Goal: Find contact information: Obtain details needed to contact an individual or organization

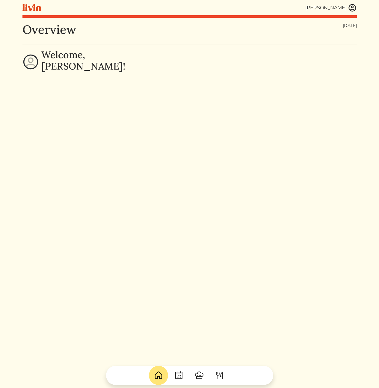
click at [351, 7] on img at bounding box center [352, 7] width 9 height 9
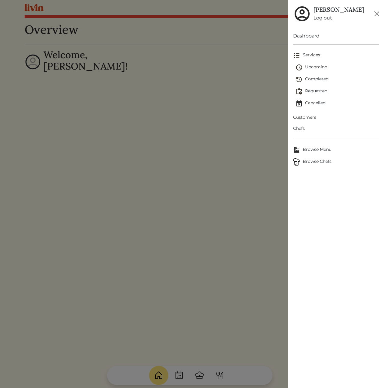
click at [310, 116] on span "Customers" at bounding box center [336, 117] width 86 height 6
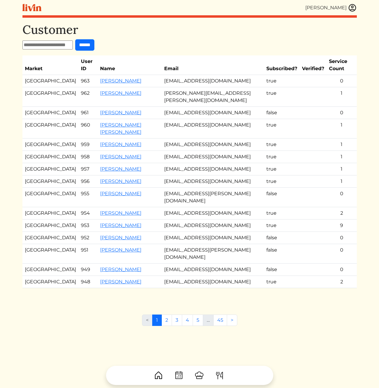
click at [169, 163] on td "cuetpi1@gmail.com" at bounding box center [213, 157] width 102 height 12
click at [166, 326] on link "2" at bounding box center [167, 319] width 10 height 11
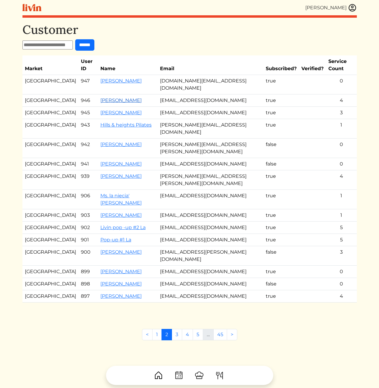
click at [106, 97] on link "[PERSON_NAME]" at bounding box center [120, 100] width 41 height 6
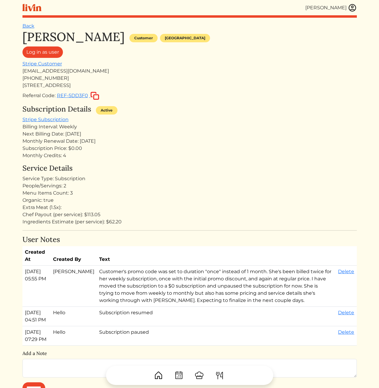
click at [83, 71] on div "kamealeterry@gmail.com" at bounding box center [189, 70] width 334 height 7
drag, startPoint x: 84, startPoint y: 71, endPoint x: 23, endPoint y: 71, distance: 60.8
click at [23, 71] on div "kamealeterry@gmail.com" at bounding box center [189, 70] width 334 height 7
copy div "kamealeterry@gmail.com"
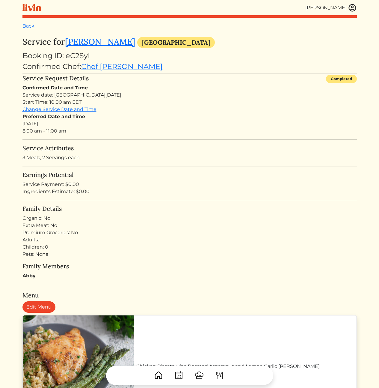
click at [240, 133] on div "Preferred Date and Time [DATE] 8:00 am - 11:00 am" at bounding box center [189, 124] width 334 height 22
click at [185, 125] on div "Preferred Date and Time Mon, Sep 1, 2025 8:00 am - 11:00 am" at bounding box center [189, 124] width 334 height 22
click at [250, 121] on div "Preferred Date and Time Mon, Sep 1, 2025 8:00 am - 11:00 am" at bounding box center [189, 124] width 334 height 22
click at [162, 165] on turbo-frame "Service for [PERSON_NAME] [GEOGRAPHIC_DATA] Booking ID: eC2SyI Confirmed Chef: …" at bounding box center [189, 356] width 334 height 639
click at [200, 175] on h5 "Earnings Potential" at bounding box center [189, 174] width 334 height 7
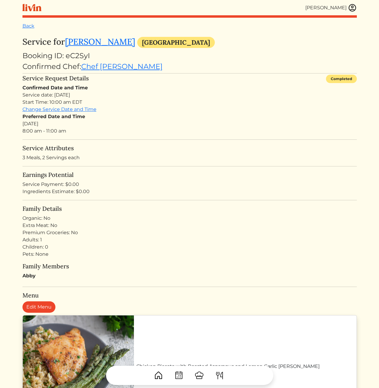
drag, startPoint x: 161, startPoint y: 129, endPoint x: 185, endPoint y: 188, distance: 63.5
click at [184, 183] on turbo-frame "Service for Abby Whitmire Atlanta Booking ID: eC2SyI Confirmed Chef: Chef Jevon…" at bounding box center [189, 356] width 334 height 639
click at [185, 188] on div "Service Payment: $0.00" at bounding box center [189, 184] width 334 height 7
click at [199, 176] on h5 "Earnings Potential" at bounding box center [189, 174] width 334 height 7
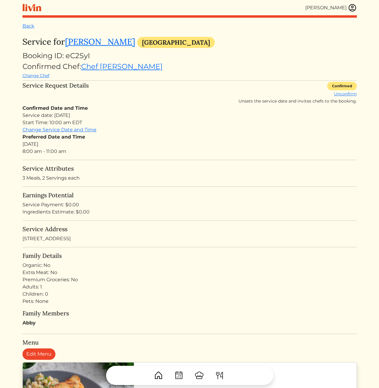
drag, startPoint x: 177, startPoint y: 121, endPoint x: 181, endPoint y: 204, distance: 83.1
drag, startPoint x: 181, startPoint y: 206, endPoint x: 124, endPoint y: 103, distance: 117.0
click at [124, 103] on div "Service Request Details Confirmed Unconfirm Unsets the service date and invites…" at bounding box center [189, 93] width 334 height 23
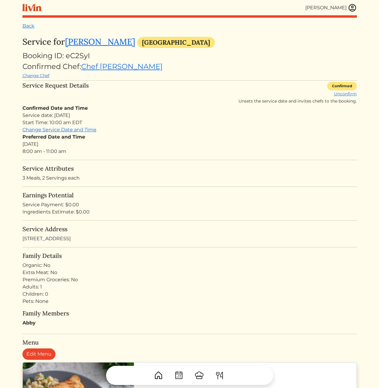
drag, startPoint x: 121, startPoint y: 100, endPoint x: 133, endPoint y: 147, distance: 48.3
click at [170, 167] on h5 "Service Attributes" at bounding box center [189, 168] width 334 height 7
drag, startPoint x: 169, startPoint y: 151, endPoint x: 111, endPoint y: 95, distance: 80.5
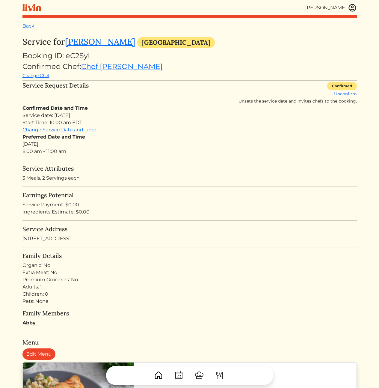
click at [111, 98] on div "Service Request Details Confirmed Unconfirm Unsets the service date and invites…" at bounding box center [189, 93] width 334 height 23
drag, startPoint x: 152, startPoint y: 188, endPoint x: 159, endPoint y: 204, distance: 17.6
click at [159, 207] on div "Service Payment: $0.00" at bounding box center [189, 204] width 334 height 7
drag, startPoint x: 180, startPoint y: 168, endPoint x: 163, endPoint y: 169, distance: 16.5
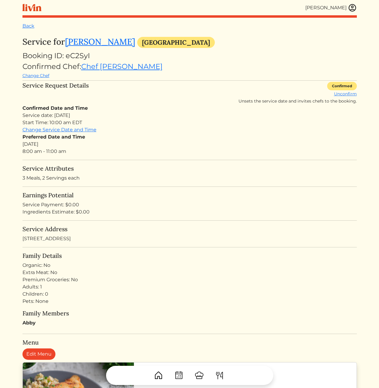
click at [163, 169] on h5 "Service Attributes" at bounding box center [189, 168] width 334 height 7
click at [205, 172] on div "Service Attributes 3 Meals, 2 Servings each" at bounding box center [189, 173] width 334 height 17
drag, startPoint x: 199, startPoint y: 164, endPoint x: 216, endPoint y: 267, distance: 104.3
click at [235, 268] on div "Organic: No" at bounding box center [189, 265] width 334 height 7
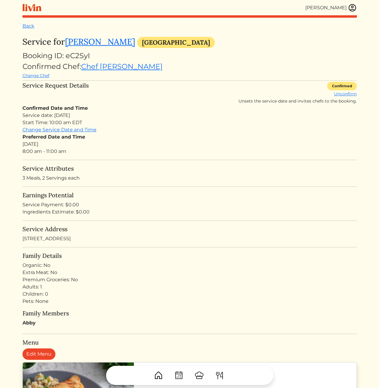
drag, startPoint x: 175, startPoint y: 160, endPoint x: 146, endPoint y: 105, distance: 62.5
click at [146, 105] on div "Confirmed Date and Time Service date: Wed, Sep 3, 2025 Start Time: 10:00 am EDT…" at bounding box center [189, 130] width 334 height 50
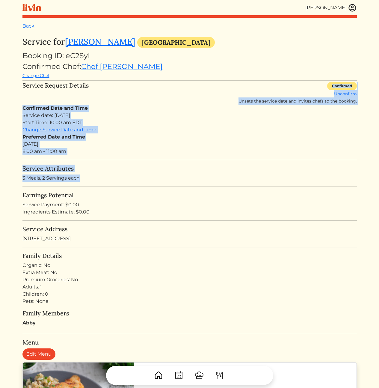
drag, startPoint x: 116, startPoint y: 85, endPoint x: 176, endPoint y: 251, distance: 176.6
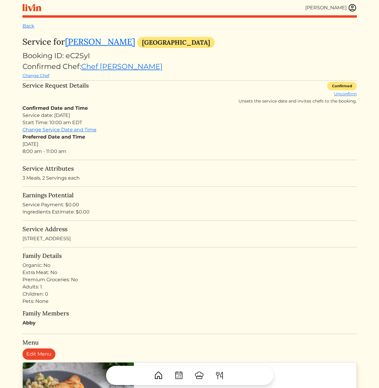
drag, startPoint x: 176, startPoint y: 251, endPoint x: 162, endPoint y: 251, distance: 13.2
click at [182, 144] on div "Preferred Date and Time Mon, Sep 1, 2025 8:00 am - 11:00 am" at bounding box center [189, 144] width 334 height 22
drag, startPoint x: 100, startPoint y: 151, endPoint x: 124, endPoint y: 277, distance: 128.8
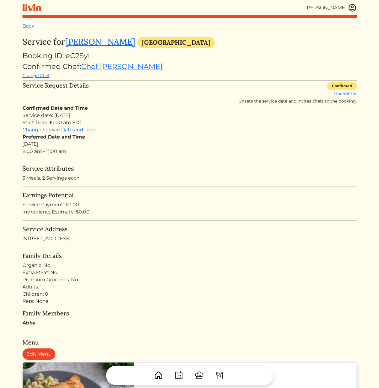
drag, startPoint x: 144, startPoint y: 277, endPoint x: 141, endPoint y: 273, distance: 5.0
click at [142, 275] on div "Organic: No Extra Meat: No Premium Groceries: No Adults: 1 Children: 0 Pets: No…" at bounding box center [189, 283] width 334 height 43
drag, startPoint x: 141, startPoint y: 273, endPoint x: 123, endPoint y: 158, distance: 116.5
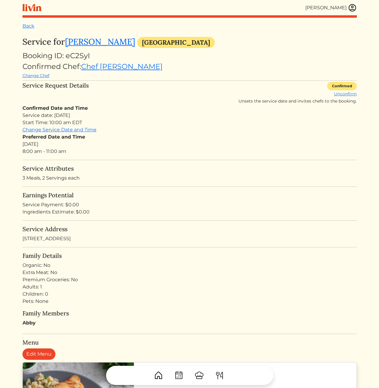
drag, startPoint x: 118, startPoint y: 134, endPoint x: 125, endPoint y: 276, distance: 142.2
drag, startPoint x: 135, startPoint y: 285, endPoint x: 90, endPoint y: 157, distance: 135.5
drag, startPoint x: 90, startPoint y: 157, endPoint x: 87, endPoint y: 132, distance: 24.5
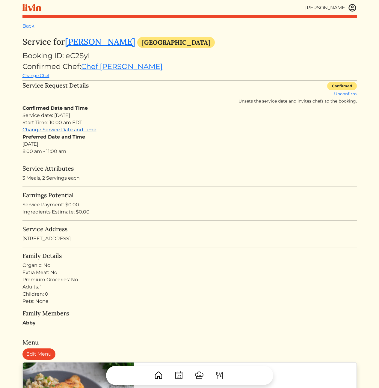
drag, startPoint x: 87, startPoint y: 169, endPoint x: 134, endPoint y: 278, distance: 119.0
drag, startPoint x: 137, startPoint y: 280, endPoint x: 143, endPoint y: 285, distance: 7.2
click at [138, 280] on div "Premium Groceries: No" at bounding box center [189, 279] width 334 height 7
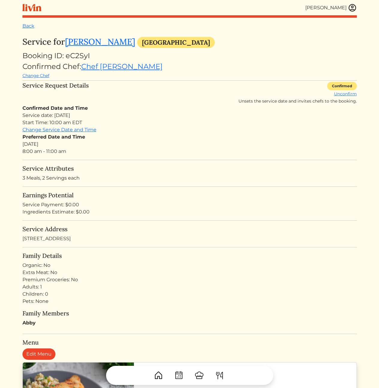
drag, startPoint x: 120, startPoint y: 222, endPoint x: 103, endPoint y: 169, distance: 55.6
click at [103, 169] on h5 "Service Attributes" at bounding box center [189, 168] width 334 height 7
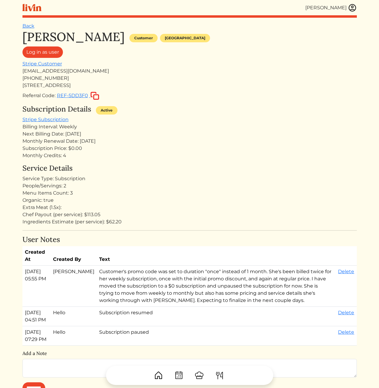
drag, startPoint x: 229, startPoint y: 162, endPoint x: 241, endPoint y: 204, distance: 43.9
click at [238, 196] on div "[PERSON_NAME] Customer [GEOGRAPHIC_DATA] Log in as user Stripe Customer [EMAIL_…" at bounding box center [189, 351] width 334 height 643
click at [243, 208] on div "Extra Meat (1.5x):" at bounding box center [189, 207] width 334 height 7
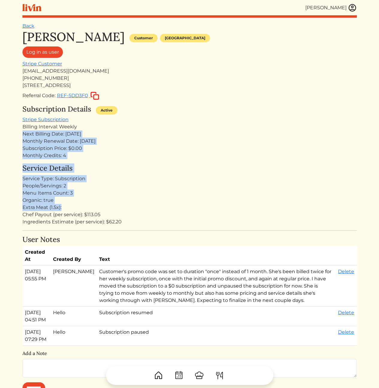
drag, startPoint x: 245, startPoint y: 208, endPoint x: 232, endPoint y: 128, distance: 81.1
click at [232, 129] on div "Kameale Terry Customer Los angeles Log in as user Stripe Customer kamealeterry@…" at bounding box center [189, 351] width 334 height 643
click at [232, 128] on div "Billing Interval: Weekly" at bounding box center [189, 126] width 334 height 7
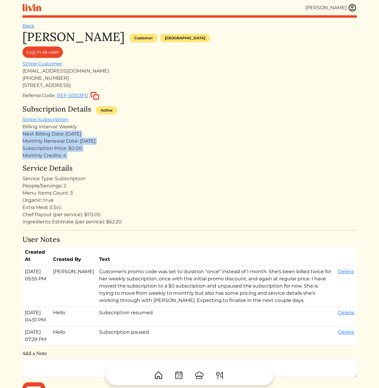
drag, startPoint x: 235, startPoint y: 125, endPoint x: 239, endPoint y: 209, distance: 84.3
click at [237, 200] on div "Kameale Terry Customer Los angeles Log in as user Stripe Customer kamealeterry@…" at bounding box center [189, 351] width 334 height 643
click at [238, 208] on div "Extra Meat (1.5x):" at bounding box center [189, 207] width 334 height 7
drag, startPoint x: 241, startPoint y: 197, endPoint x: 214, endPoint y: 80, distance: 120.2
click at [215, 78] on div "Kameale Terry Customer Los angeles Log in as user Stripe Customer kamealeterry@…" at bounding box center [189, 351] width 334 height 643
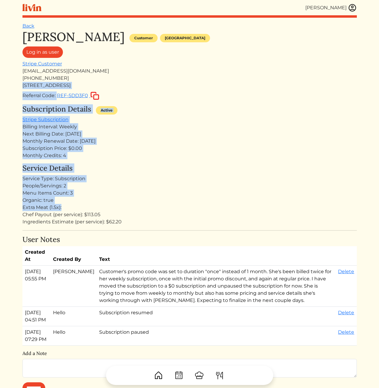
click at [214, 84] on div "4063 W 60th St Los Angeles, CA 90043, USA" at bounding box center [189, 85] width 334 height 7
drag, startPoint x: 177, startPoint y: 126, endPoint x: 183, endPoint y: 218, distance: 91.9
click at [189, 206] on div "Kameale Terry Customer Los angeles Log in as user Stripe Customer kamealeterry@…" at bounding box center [189, 351] width 334 height 643
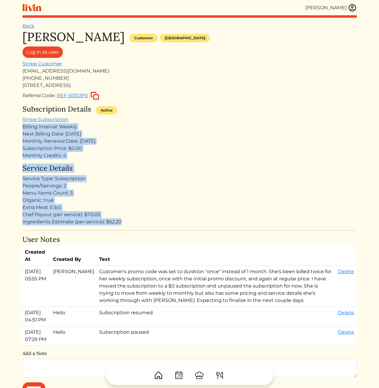
drag, startPoint x: 186, startPoint y: 225, endPoint x: 189, endPoint y: 110, distance: 115.4
click at [188, 111] on div "Kameale Terry Customer Los angeles Log in as user Stripe Customer kamealeterry@…" at bounding box center [189, 351] width 334 height 643
click at [189, 110] on div "Subscription Details Active" at bounding box center [189, 110] width 334 height 11
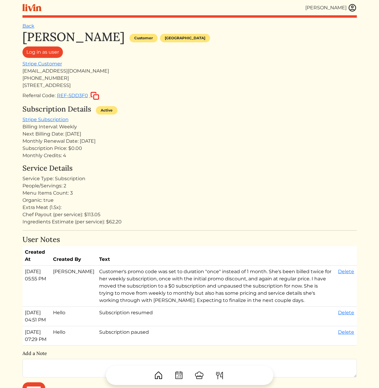
drag, startPoint x: 209, startPoint y: 152, endPoint x: 160, endPoint y: 120, distance: 58.5
click at [161, 137] on div "Subscription Details Active Stripe Subscription Billing Interval: Weekly Next B…" at bounding box center [189, 132] width 334 height 54
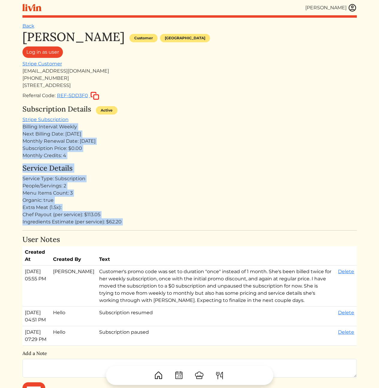
drag, startPoint x: 160, startPoint y: 120, endPoint x: 193, endPoint y: 232, distance: 116.5
click at [192, 231] on div "Kameale Terry Customer Los angeles Log in as user Stripe Customer kamealeterry@…" at bounding box center [189, 351] width 334 height 643
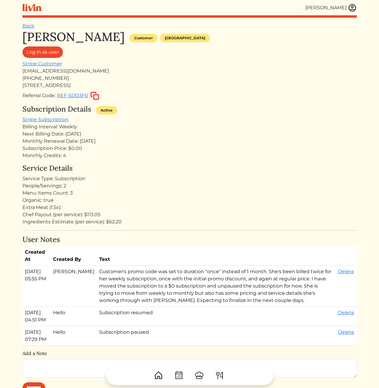
click at [193, 233] on div "Kameale Terry Customer Los angeles Log in as user Stripe Customer kamealeterry@…" at bounding box center [189, 351] width 334 height 643
drag, startPoint x: 191, startPoint y: 227, endPoint x: 165, endPoint y: 128, distance: 102.8
click at [165, 128] on div "Kameale Terry Customer Los angeles Log in as user Stripe Customer kamealeterry@…" at bounding box center [189, 351] width 334 height 643
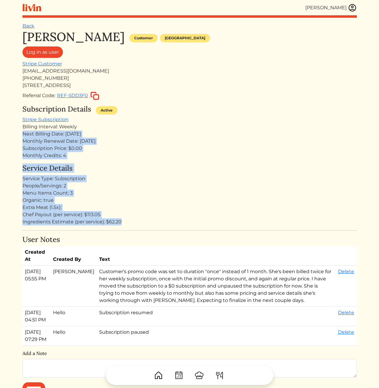
click at [165, 128] on div "Billing Interval: Weekly" at bounding box center [189, 126] width 334 height 7
drag, startPoint x: 159, startPoint y: 111, endPoint x: 188, endPoint y: 236, distance: 128.1
click at [188, 236] on div "Kameale Terry Customer Los angeles Log in as user Stripe Customer kamealeterry@…" at bounding box center [189, 351] width 334 height 643
click at [188, 236] on h4 "User Notes" at bounding box center [189, 239] width 334 height 9
drag, startPoint x: 159, startPoint y: 123, endPoint x: 152, endPoint y: 116, distance: 10.6
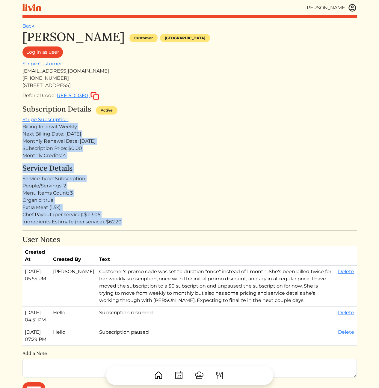
click at [152, 116] on div "Kameale Terry Customer Los angeles Log in as user Stripe Customer kamealeterry@…" at bounding box center [189, 351] width 334 height 643
drag, startPoint x: 152, startPoint y: 116, endPoint x: 144, endPoint y: 109, distance: 10.4
click at [151, 116] on div "Subscription Details Active Stripe Subscription Billing Interval: Weekly Next B…" at bounding box center [189, 132] width 334 height 54
drag, startPoint x: 144, startPoint y: 154, endPoint x: 168, endPoint y: 217, distance: 67.1
click at [168, 216] on div "Kameale Terry Customer Los angeles Log in as user Stripe Customer kamealeterry@…" at bounding box center [189, 351] width 334 height 643
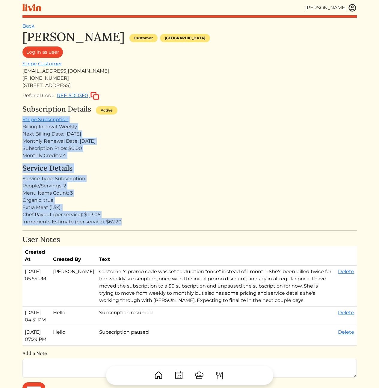
drag, startPoint x: 172, startPoint y: 207, endPoint x: 146, endPoint y: 112, distance: 98.1
click at [146, 112] on div "Kameale Terry Customer Los angeles Log in as user Stripe Customer kamealeterry@…" at bounding box center [189, 351] width 334 height 643
click at [146, 112] on div "Subscription Details Active" at bounding box center [189, 110] width 334 height 11
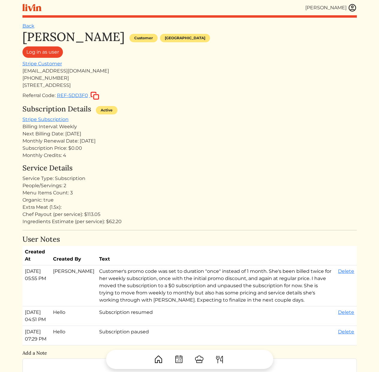
click at [355, 10] on img at bounding box center [352, 7] width 9 height 9
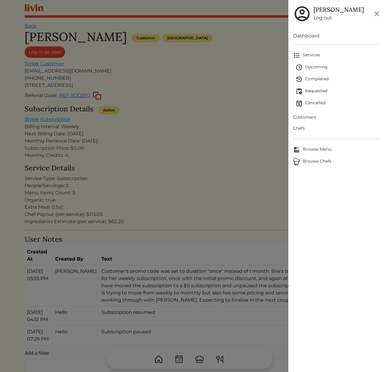
click at [298, 131] on span "Chefs" at bounding box center [336, 128] width 86 height 6
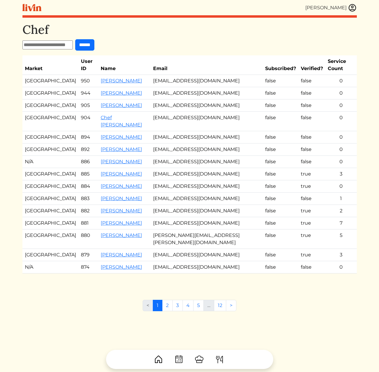
drag, startPoint x: 234, startPoint y: 133, endPoint x: 230, endPoint y: 189, distance: 56.2
click at [232, 145] on tbody "Atlanta 950 Aaron Phillips chefaphillips@gmail.com false false 0 Los Angeles 94…" at bounding box center [189, 174] width 334 height 199
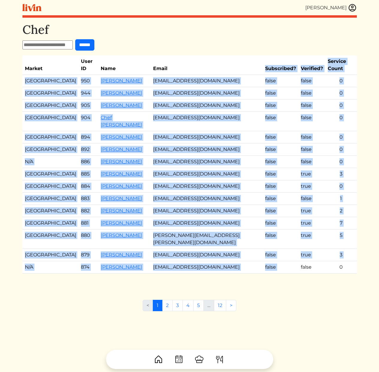
drag, startPoint x: 296, startPoint y: 242, endPoint x: 229, endPoint y: 60, distance: 193.7
click at [229, 60] on table "Market User ID Name Email Subscribed? Verified? Service Count Atlanta 950 Aaron…" at bounding box center [189, 164] width 334 height 218
click at [229, 60] on th "Email" at bounding box center [207, 64] width 112 height 19
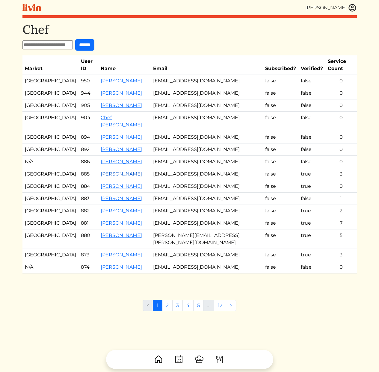
click at [114, 171] on link "[PERSON_NAME]" at bounding box center [121, 174] width 41 height 6
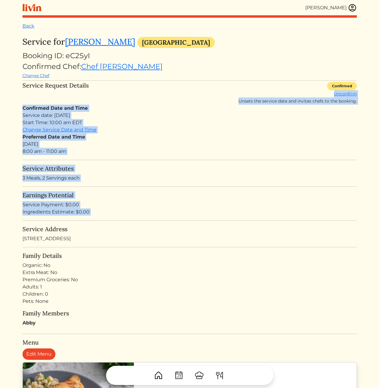
drag, startPoint x: 212, startPoint y: 94, endPoint x: 216, endPoint y: 230, distance: 136.4
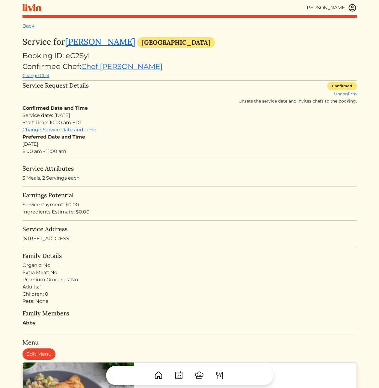
click at [216, 230] on h5 "Service Address" at bounding box center [189, 228] width 334 height 7
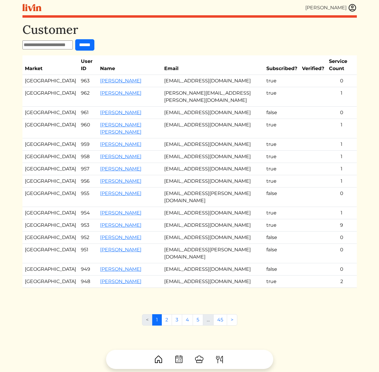
click at [197, 78] on td "[EMAIL_ADDRESS][DOMAIN_NAME]" at bounding box center [213, 81] width 102 height 12
click at [197, 83] on td "[EMAIL_ADDRESS][DOMAIN_NAME]" at bounding box center [213, 81] width 102 height 12
click at [215, 53] on div "Customer ****** Market User ID Name Email Subscribed? Verified? Service Count L…" at bounding box center [189, 160] width 334 height 277
click at [220, 232] on td "[EMAIL_ADDRESS][DOMAIN_NAME]" at bounding box center [213, 225] width 102 height 12
click at [100, 228] on link "Emeline Minor" at bounding box center [120, 225] width 41 height 6
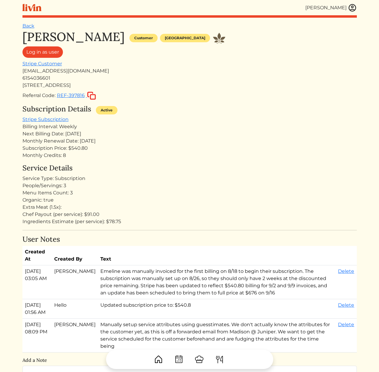
scroll to position [136, 0]
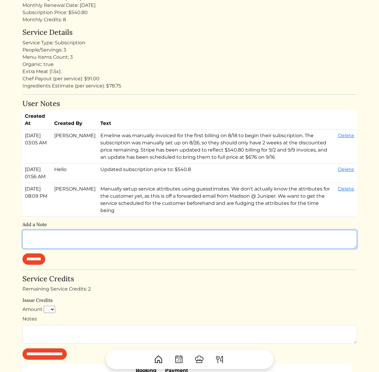
drag, startPoint x: 208, startPoint y: 215, endPoint x: 172, endPoint y: 118, distance: 104.2
click at [172, 118] on div "User Notes Created At Created By Text Aug 27, 2025, 03:05 AM Calvin Wang Emelin…" at bounding box center [189, 181] width 334 height 165
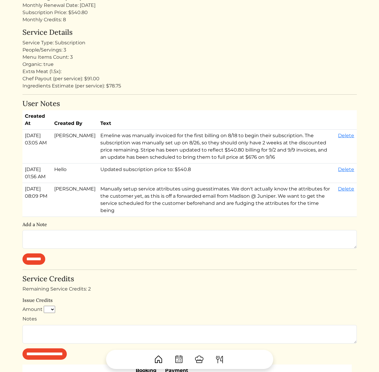
click at [172, 118] on th "Text" at bounding box center [217, 119] width 238 height 19
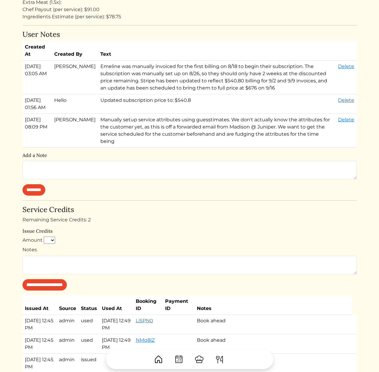
scroll to position [421, 0]
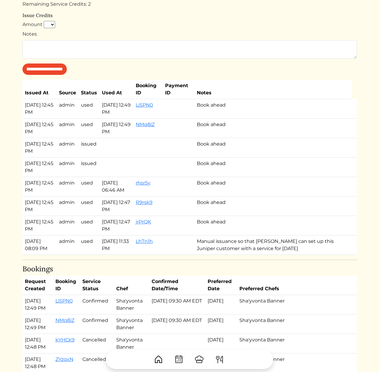
click at [123, 211] on td "Aug 25, 2025, 12:47 PM" at bounding box center [116, 205] width 34 height 19
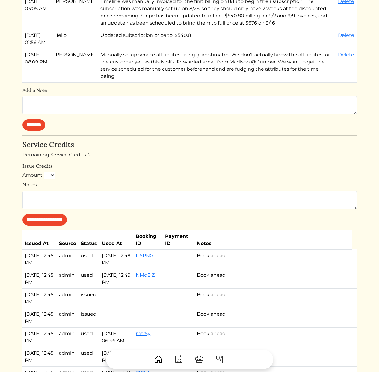
scroll to position [0, 0]
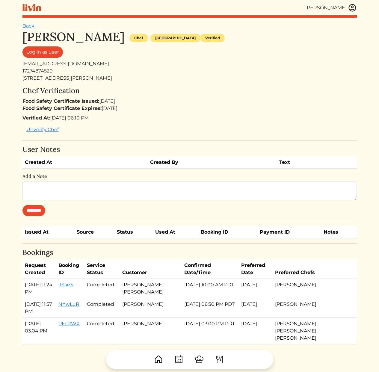
click at [74, 78] on div "[STREET_ADDRESS][PERSON_NAME]" at bounding box center [189, 78] width 334 height 7
copy div "[STREET_ADDRESS][PERSON_NAME]"
click at [161, 85] on div "[PERSON_NAME] Chef [GEOGRAPHIC_DATA] Verified Log in as user [EMAIL_ADDRESS][DO…" at bounding box center [189, 187] width 334 height 315
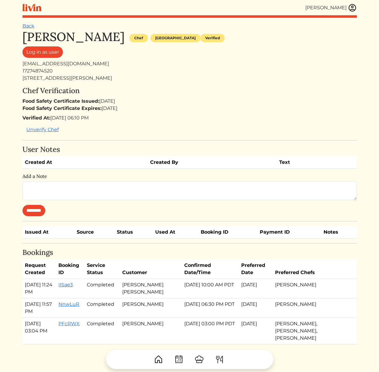
click at [217, 107] on div "Food Safety Certificate Issued: [DATE] Food Safety Certificate Expires: [DATE]" at bounding box center [189, 105] width 334 height 14
